Goal: Information Seeking & Learning: Check status

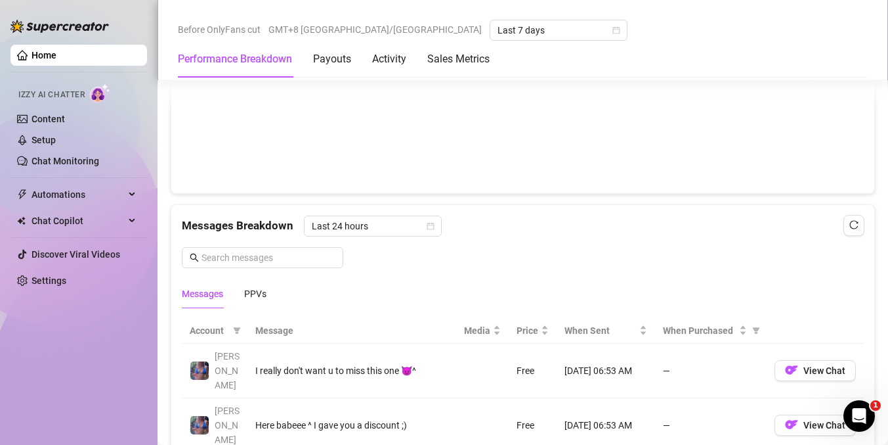
scroll to position [993, 0]
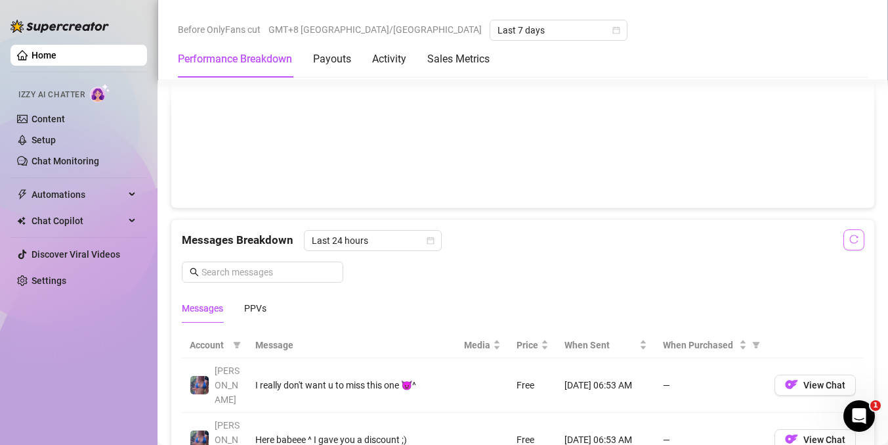
click at [850, 239] on icon "reload" at bounding box center [854, 238] width 9 height 9
click at [850, 236] on icon "reload" at bounding box center [854, 238] width 9 height 9
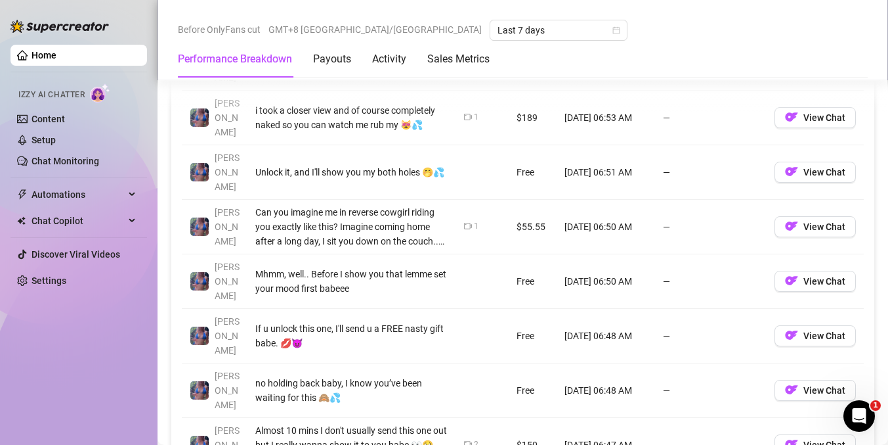
scroll to position [1386, 0]
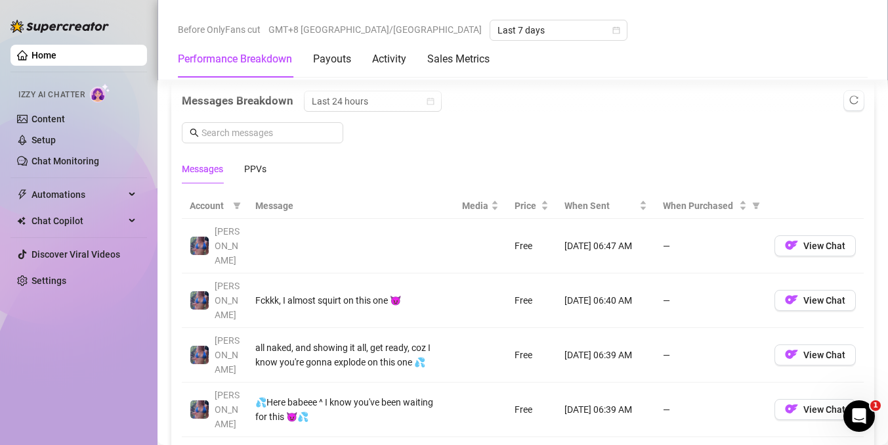
scroll to position [1123, 0]
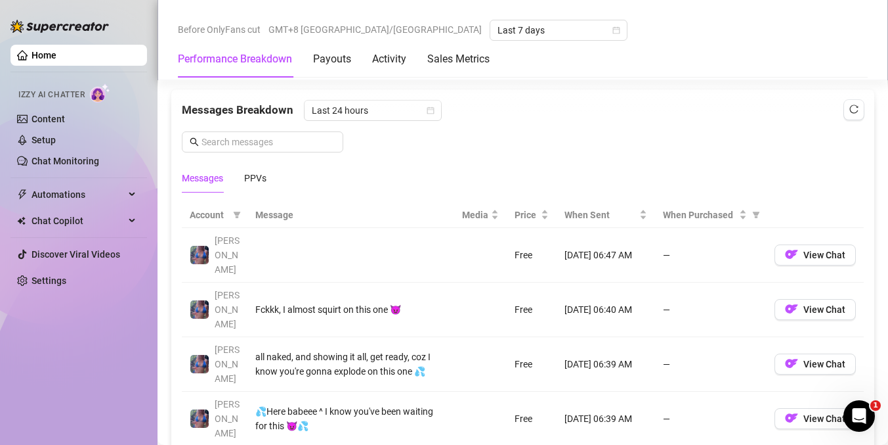
drag, startPoint x: 496, startPoint y: 236, endPoint x: 628, endPoint y: 274, distance: 137.8
click at [628, 282] on td "[DATE] 06:40 AM" at bounding box center [606, 309] width 99 height 55
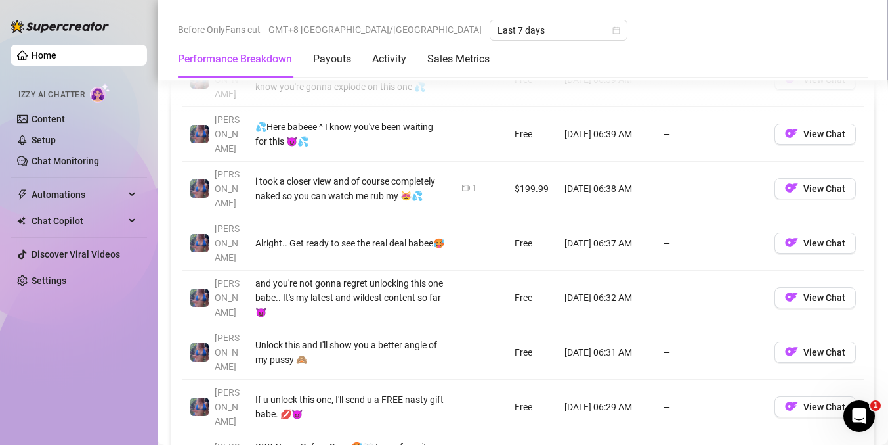
scroll to position [1422, 0]
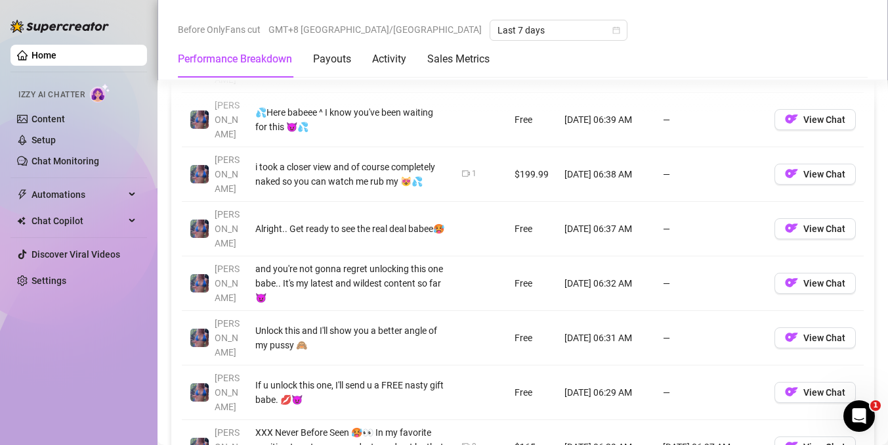
drag, startPoint x: 758, startPoint y: 379, endPoint x: 751, endPoint y: 375, distance: 8.2
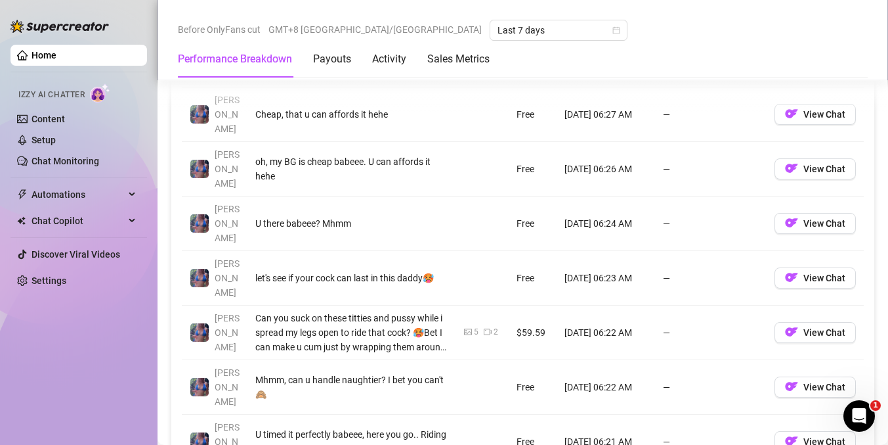
scroll to position [1373, 0]
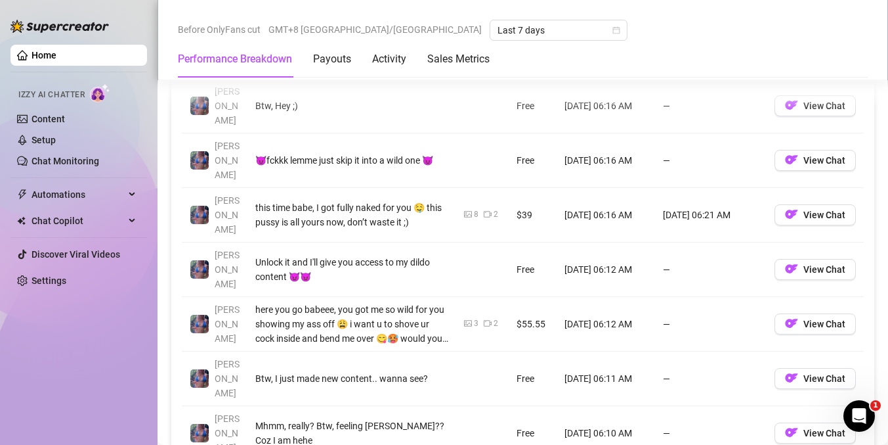
scroll to position [1388, 0]
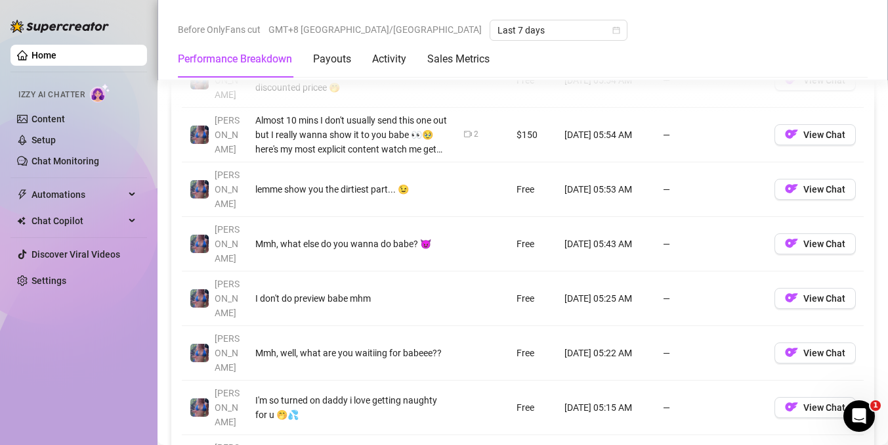
scroll to position [1412, 0]
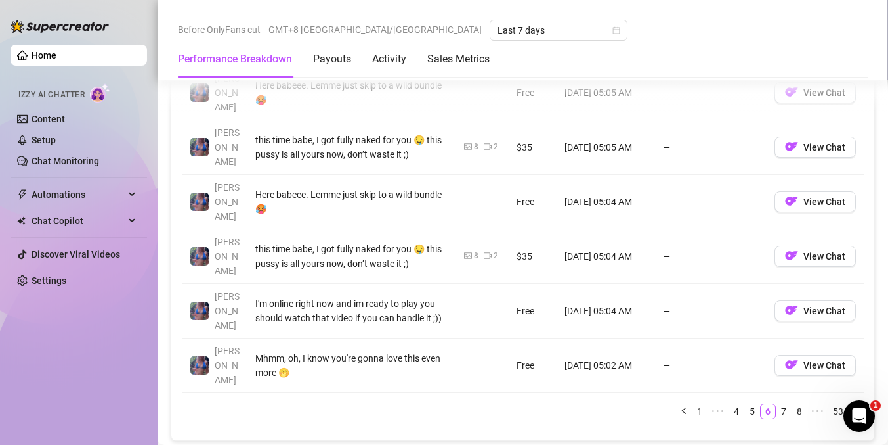
scroll to position [1505, 0]
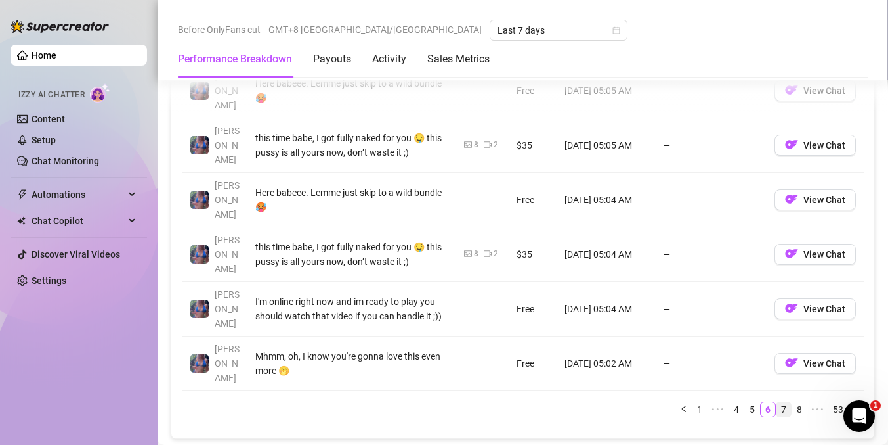
click at [777, 402] on link "7" at bounding box center [784, 409] width 14 height 14
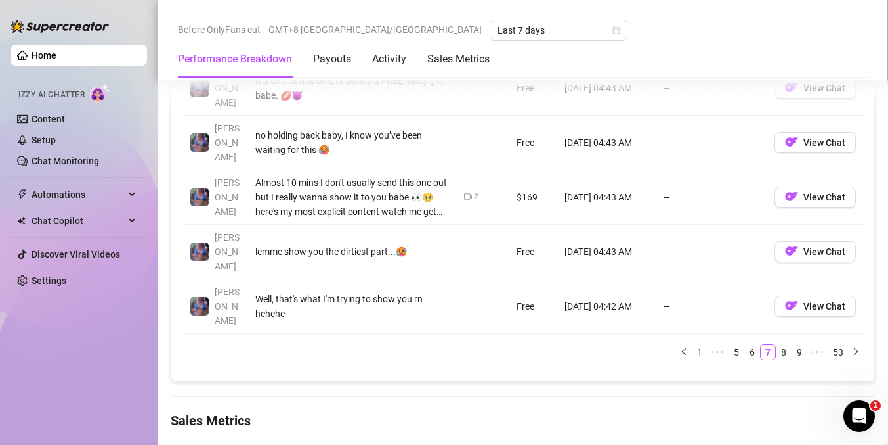
scroll to position [1562, 0]
click at [777, 345] on link "8" at bounding box center [784, 352] width 14 height 14
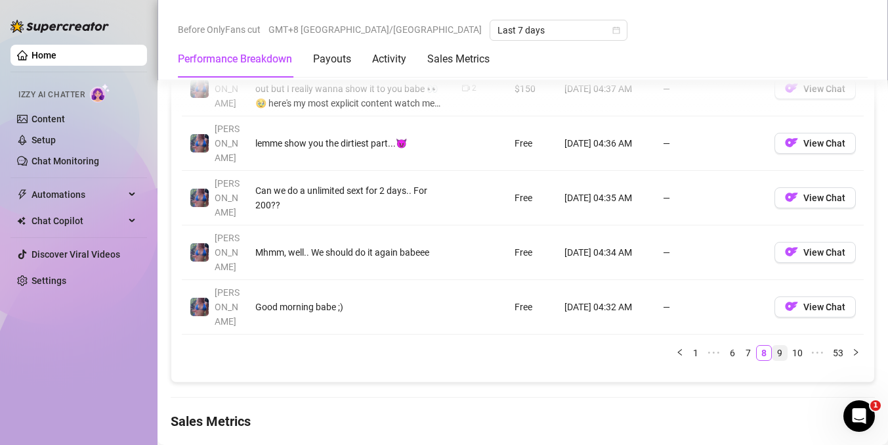
click at [773, 345] on link "9" at bounding box center [780, 352] width 14 height 14
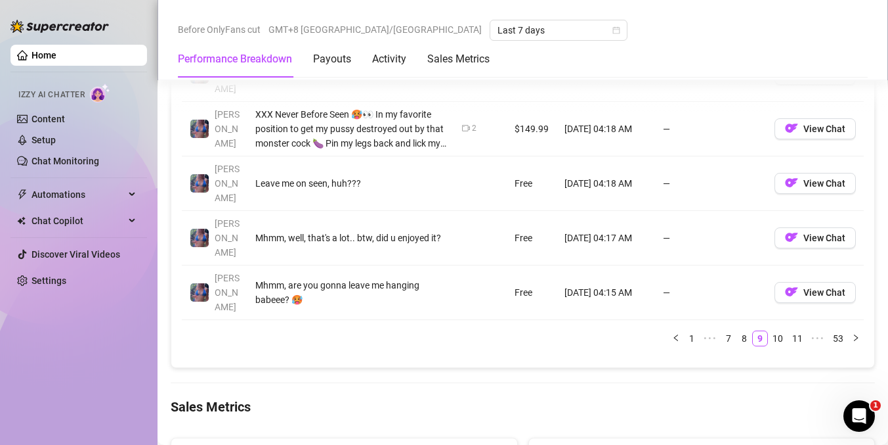
scroll to position [1551, 0]
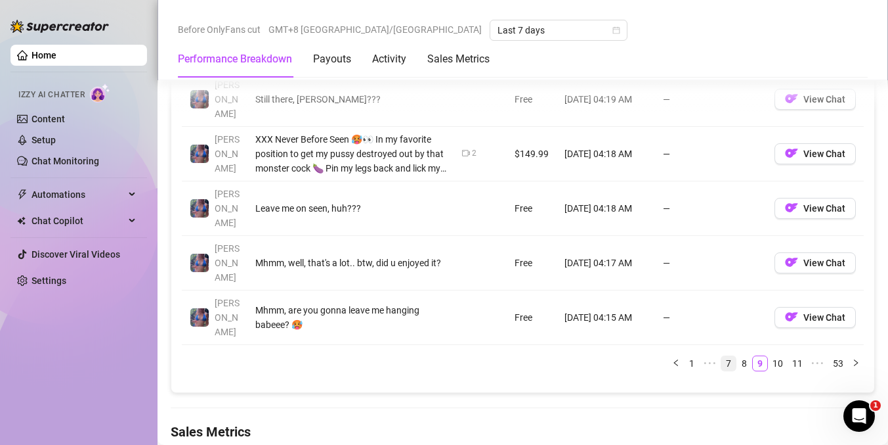
click at [722, 356] on link "7" at bounding box center [729, 363] width 14 height 14
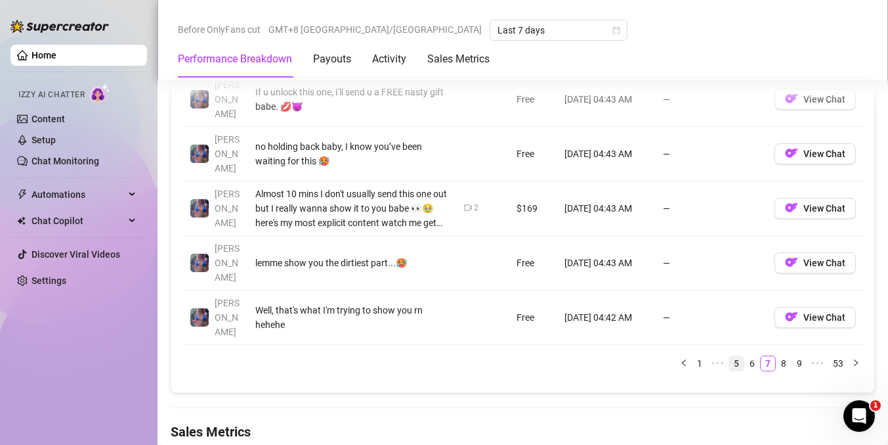
click at [730, 356] on link "5" at bounding box center [737, 363] width 14 height 14
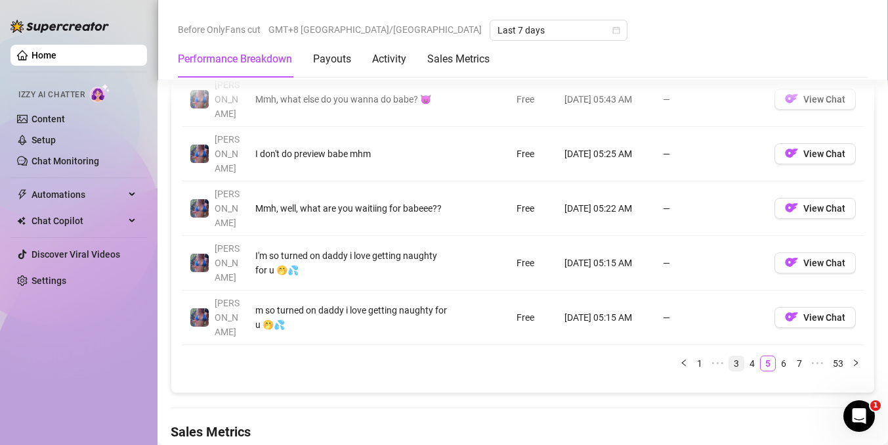
click at [730, 356] on link "3" at bounding box center [737, 363] width 14 height 14
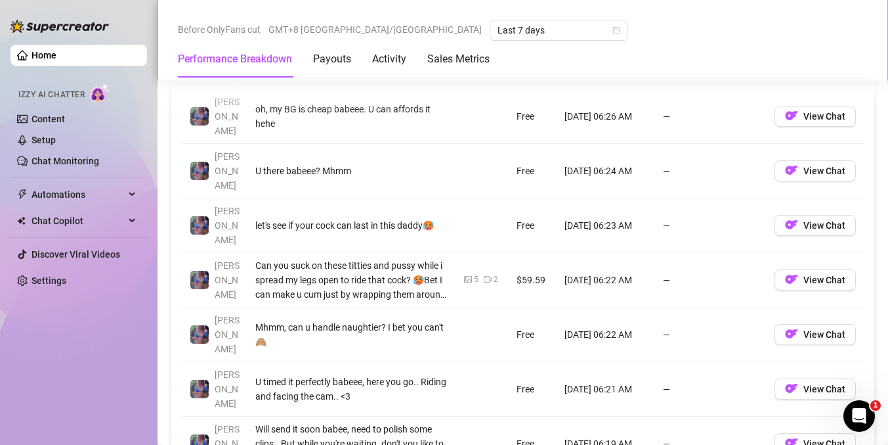
scroll to position [1426, 0]
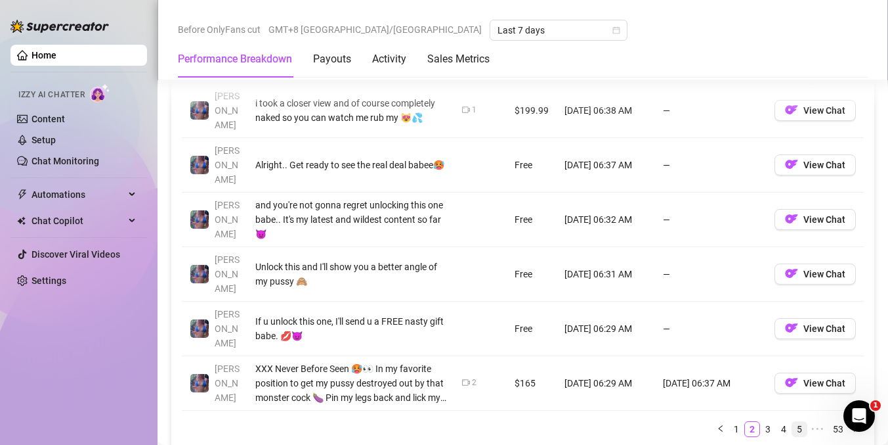
scroll to position [1483, 0]
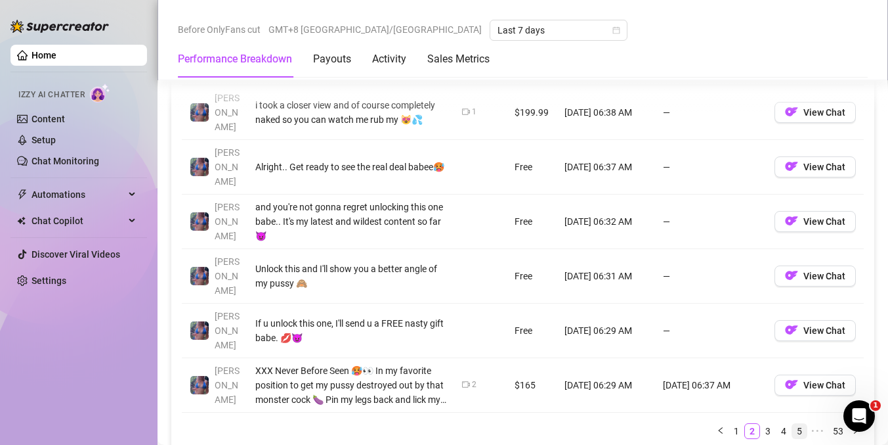
click at [793, 424] on link "5" at bounding box center [800, 431] width 14 height 14
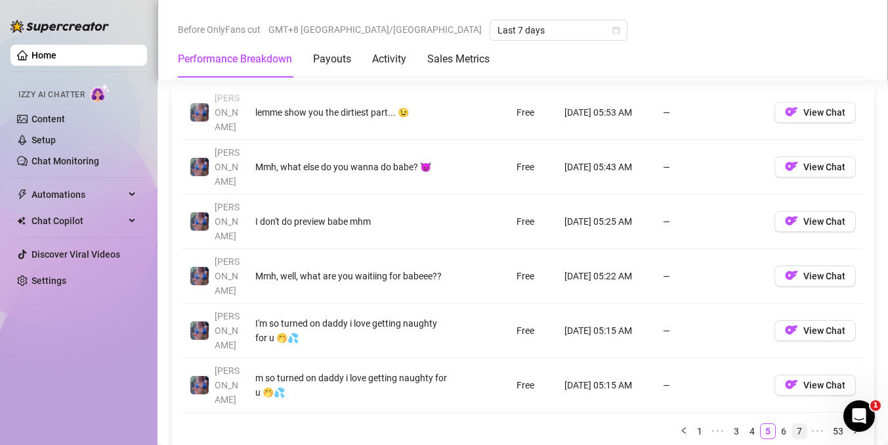
click at [793, 424] on link "7" at bounding box center [800, 431] width 14 height 14
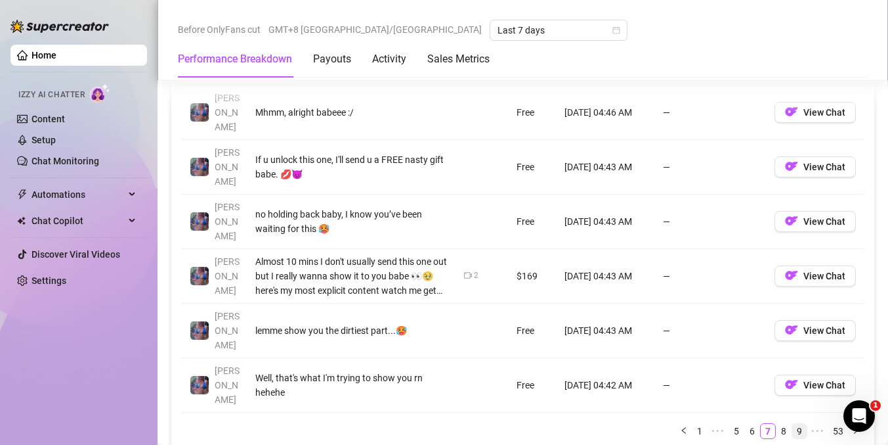
click at [793, 424] on link "9" at bounding box center [800, 431] width 14 height 14
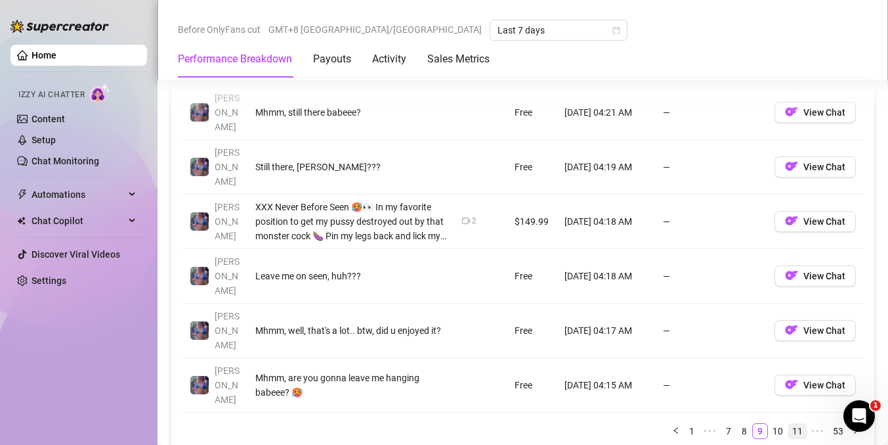
click at [792, 424] on link "11" at bounding box center [798, 431] width 18 height 14
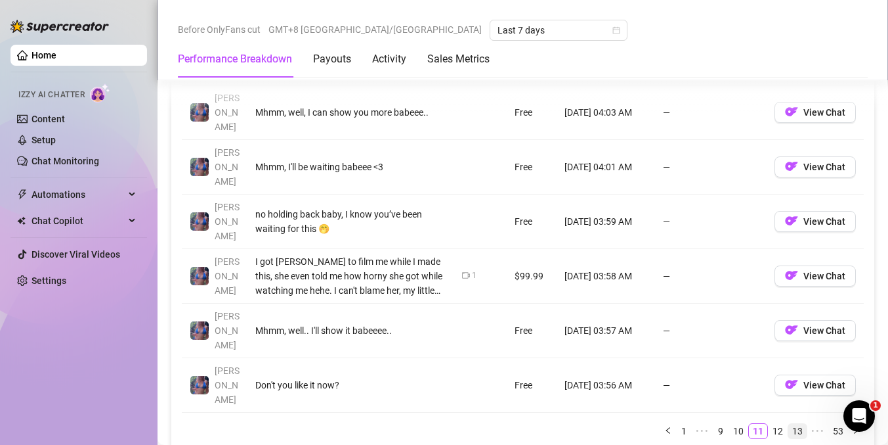
click at [789, 424] on link "13" at bounding box center [798, 431] width 18 height 14
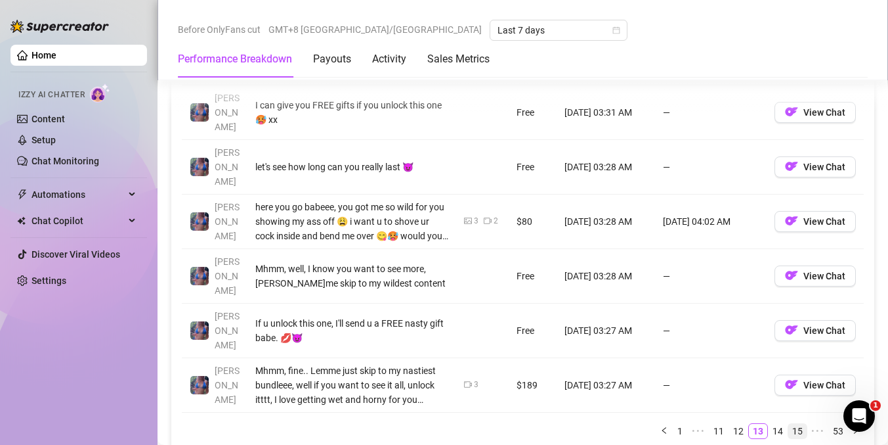
click at [789, 424] on link "15" at bounding box center [798, 431] width 18 height 14
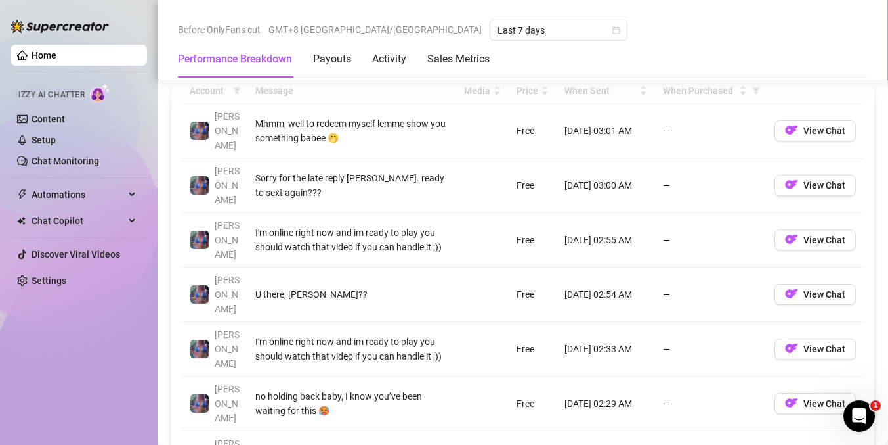
scroll to position [1246, 0]
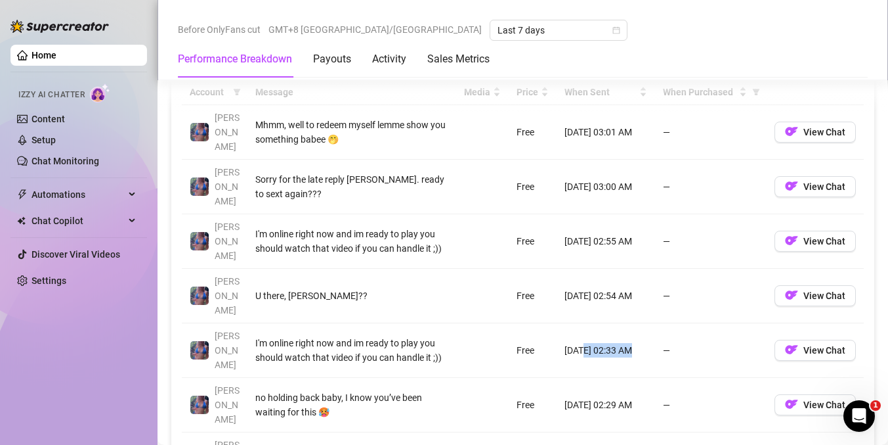
drag, startPoint x: 617, startPoint y: 296, endPoint x: 577, endPoint y: 294, distance: 40.8
click at [576, 323] on td "[DATE] 02:33 AM" at bounding box center [606, 350] width 99 height 55
drag, startPoint x: 579, startPoint y: 257, endPoint x: 628, endPoint y: 255, distance: 49.9
click at [628, 269] on td "[DATE] 02:54 AM" at bounding box center [606, 296] width 99 height 55
drag, startPoint x: 627, startPoint y: 299, endPoint x: 554, endPoint y: 248, distance: 89.6
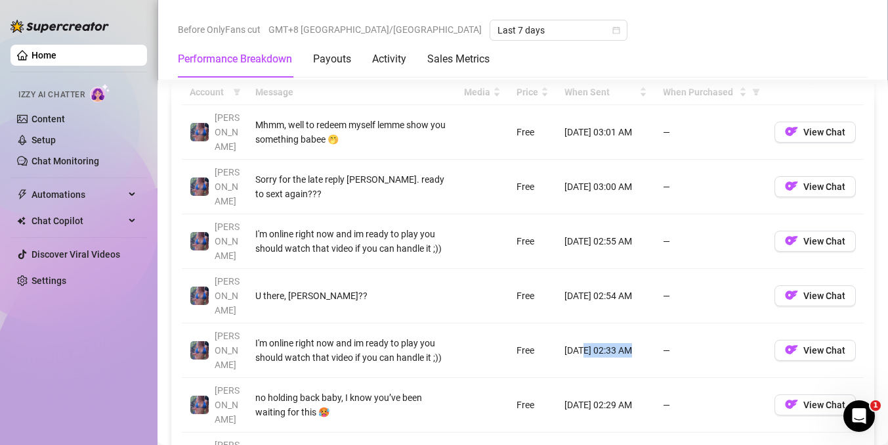
click at [554, 248] on tbody "[PERSON_NAME], well to redeem myself lemme show you something babee 🤭 Free [DAT…" at bounding box center [523, 377] width 682 height 545
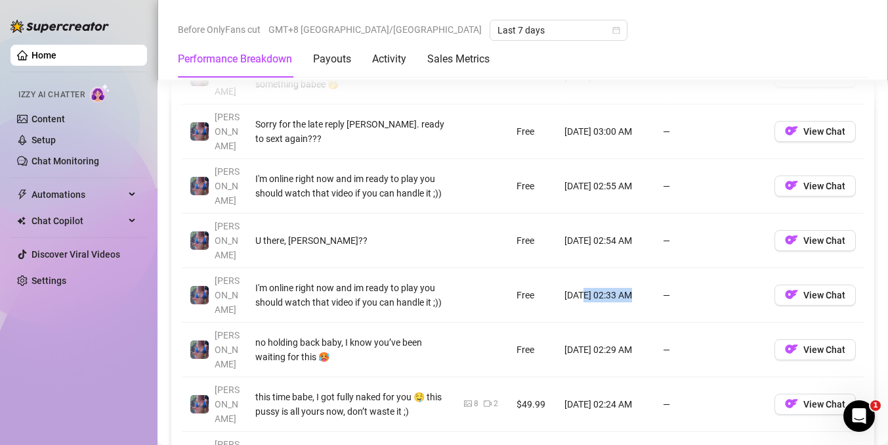
scroll to position [1305, 0]
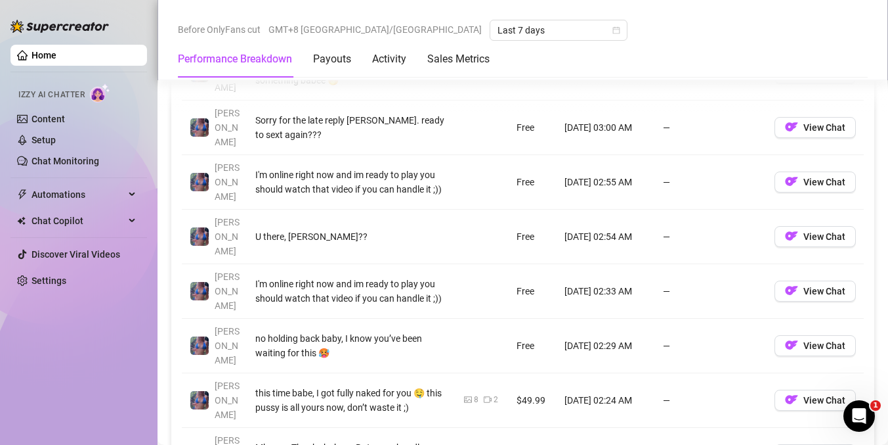
click at [364, 229] on div "U there, [PERSON_NAME]??" at bounding box center [351, 236] width 193 height 14
